Goal: Book appointment/travel/reservation

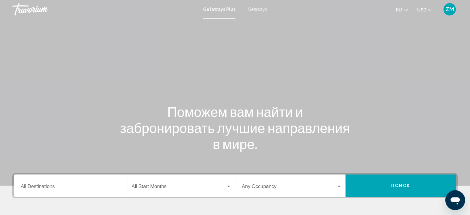
scroll to position [31, 0]
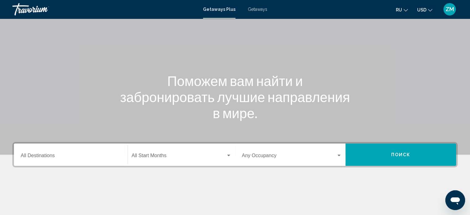
click at [254, 9] on span "Getaways" at bounding box center [257, 9] width 19 height 5
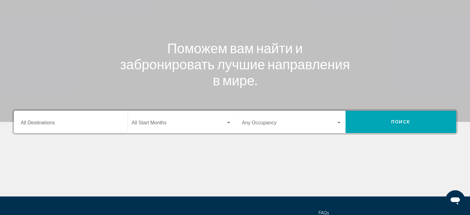
scroll to position [93, 0]
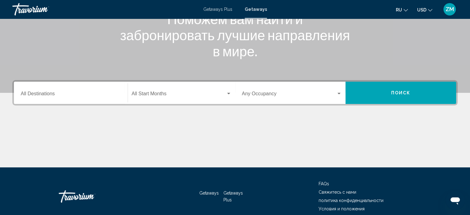
click at [34, 95] on input "Destination All Destinations" at bounding box center [71, 95] width 100 height 6
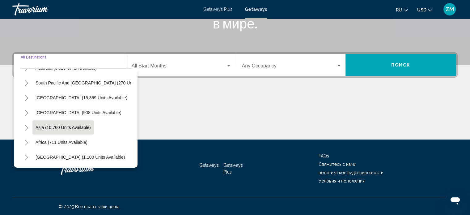
scroll to position [105, 0]
click at [51, 125] on span "Asia (10,760 units available)" at bounding box center [63, 127] width 55 height 5
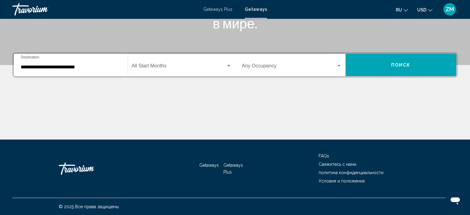
click at [29, 70] on div "**********" at bounding box center [71, 64] width 100 height 19
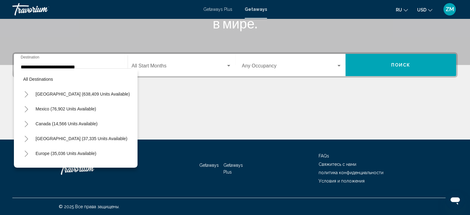
click at [29, 177] on button "Toggle South Pacific and Oceania (270 units available)" at bounding box center [26, 183] width 12 height 12
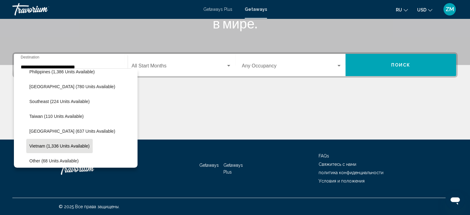
scroll to position [330, 0]
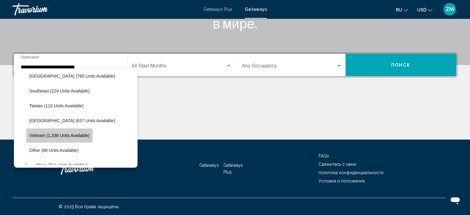
click at [49, 136] on span "Vietnam (1,336 units available)" at bounding box center [59, 135] width 60 height 5
type input "**********"
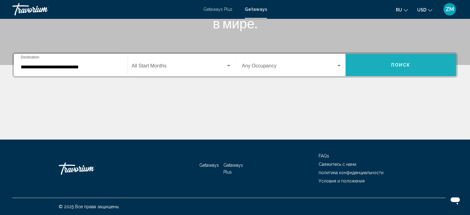
click at [382, 68] on button "Поиск" at bounding box center [401, 65] width 111 height 22
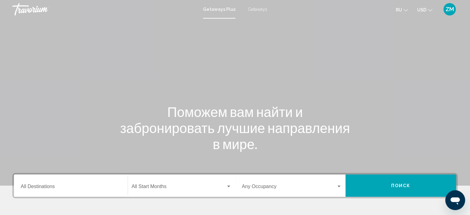
click at [257, 10] on span "Getaways" at bounding box center [257, 9] width 19 height 5
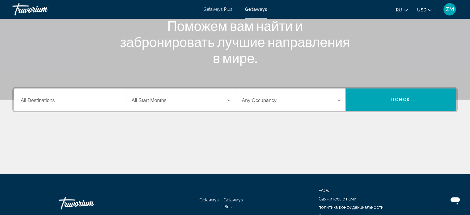
scroll to position [121, 0]
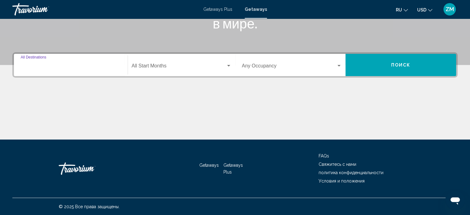
click at [40, 65] on input "Destination All Destinations" at bounding box center [71, 67] width 100 height 6
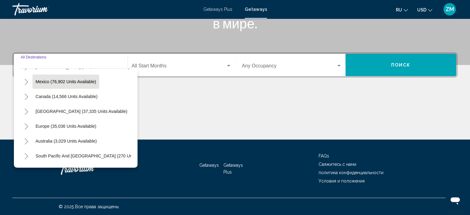
scroll to position [105, 0]
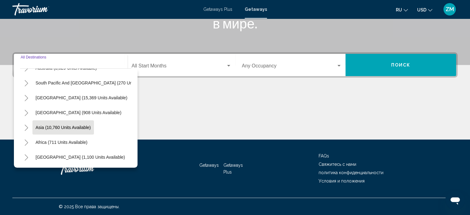
click at [43, 125] on span "Asia (10,760 units available)" at bounding box center [63, 127] width 55 height 5
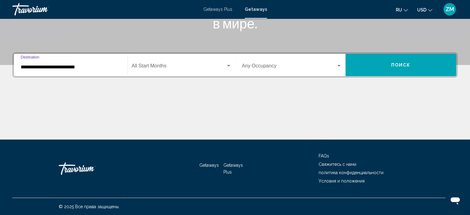
click at [26, 69] on input "**********" at bounding box center [71, 67] width 100 height 6
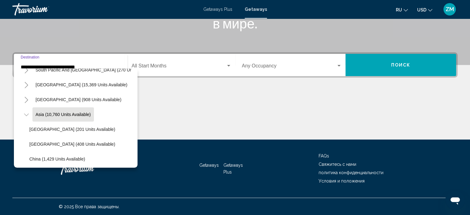
click at [26, 69] on icon "Toggle South Pacific and Oceania (270 units available)" at bounding box center [26, 70] width 5 height 6
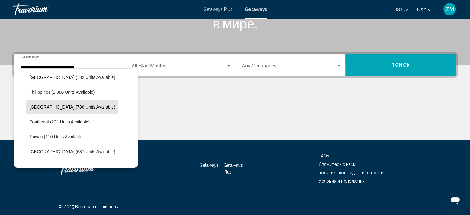
scroll to position [357, 0]
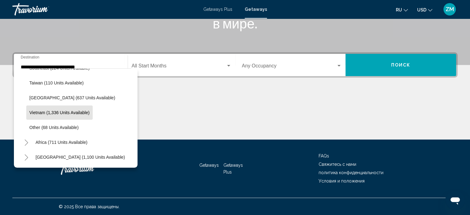
click at [50, 110] on span "Vietnam (1,336 units available)" at bounding box center [59, 112] width 60 height 5
type input "**********"
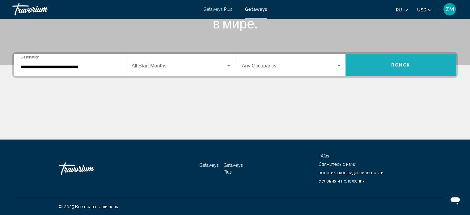
click at [408, 67] on button "Поиск" at bounding box center [401, 65] width 111 height 22
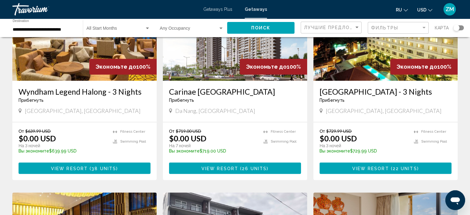
scroll to position [557, 0]
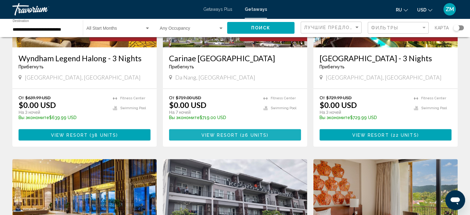
click at [236, 137] on span "View Resort" at bounding box center [220, 134] width 37 height 5
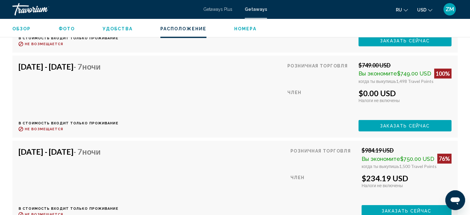
scroll to position [1630, 0]
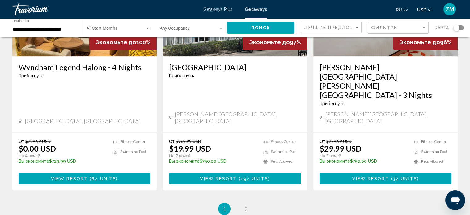
scroll to position [773, 0]
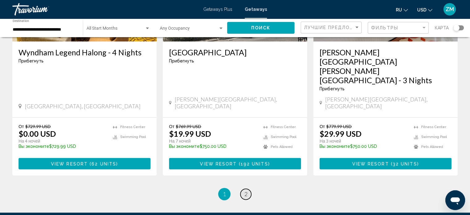
click at [246, 190] on span "2" at bounding box center [246, 193] width 3 height 7
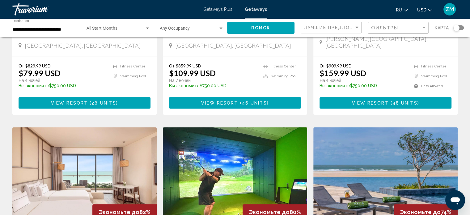
scroll to position [216, 0]
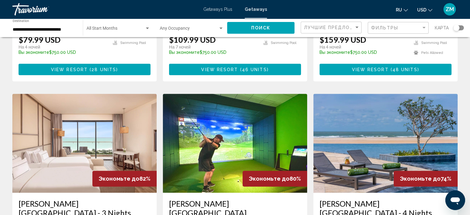
click at [215, 112] on img "Main content" at bounding box center [235, 143] width 144 height 99
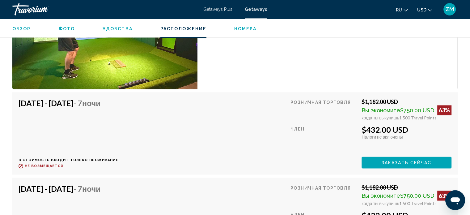
scroll to position [3343, 0]
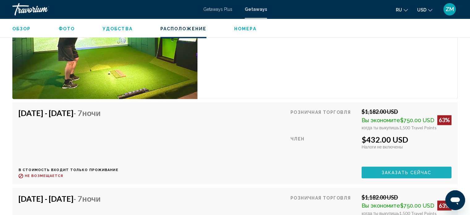
click at [399, 170] on span "Заказать сейчас" at bounding box center [407, 172] width 50 height 5
